Goal: Task Accomplishment & Management: Use online tool/utility

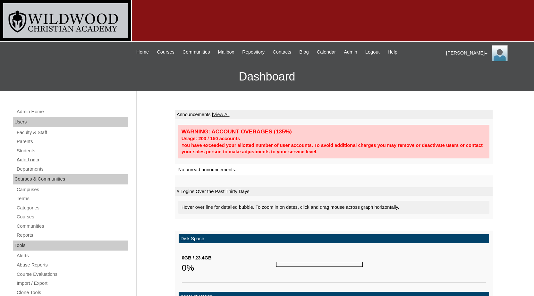
click at [34, 161] on link "Auto Login" at bounding box center [72, 160] width 112 height 8
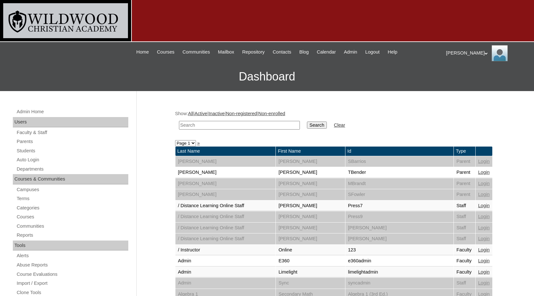
click at [251, 126] on input "text" at bounding box center [239, 125] width 121 height 9
type input "mount"
click at [307, 122] on input "Search" at bounding box center [317, 125] width 20 height 7
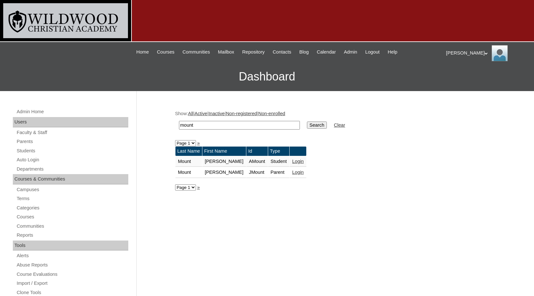
click at [292, 171] on link "Login" at bounding box center [298, 172] width 12 height 5
